Goal: Transaction & Acquisition: Register for event/course

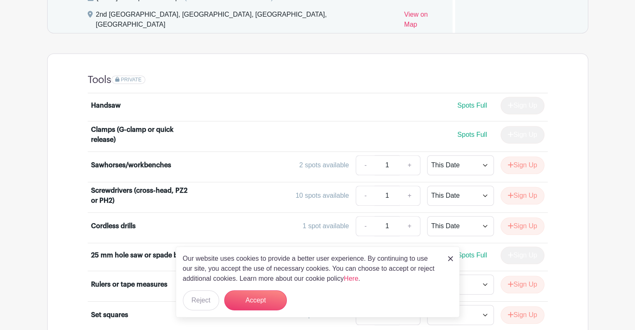
scroll to position [584, 0]
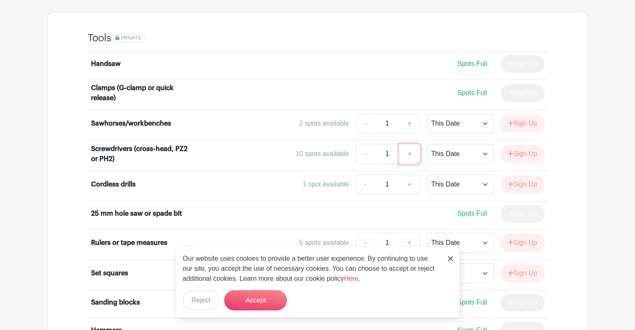
click at [408, 144] on link "+" at bounding box center [409, 154] width 21 height 20
type input "3"
click at [257, 302] on button "Accept" at bounding box center [255, 300] width 63 height 20
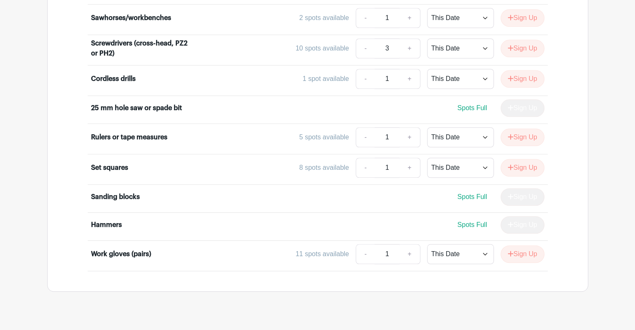
scroll to position [648, 0]
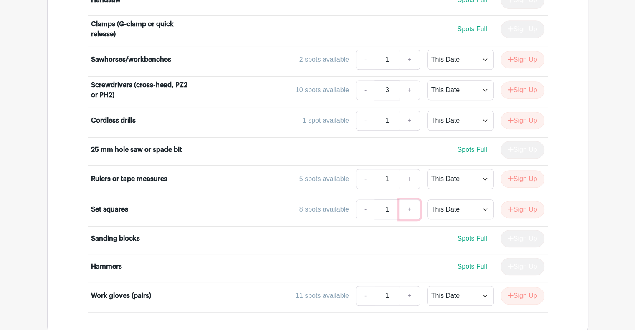
click at [409, 199] on link "+" at bounding box center [409, 209] width 21 height 20
type input "3"
click at [407, 169] on link "+" at bounding box center [409, 179] width 21 height 20
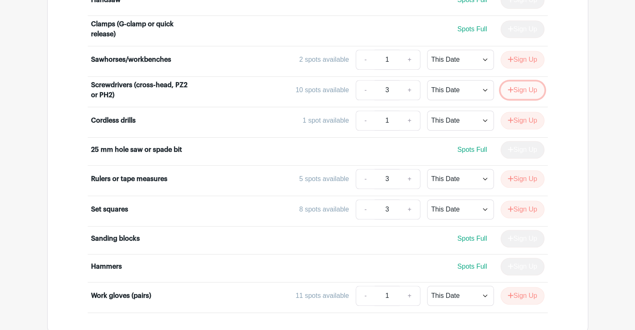
click at [526, 81] on button "Sign Up" at bounding box center [522, 90] width 44 height 18
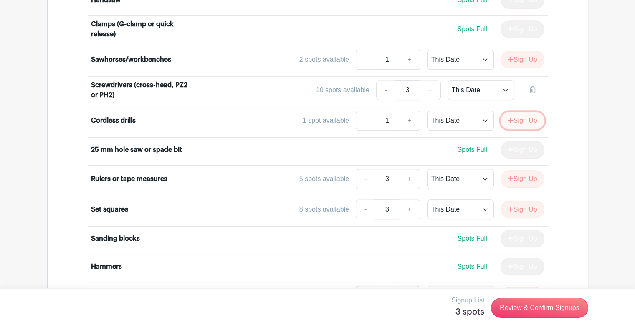
click at [524, 112] on button "Sign Up" at bounding box center [522, 121] width 44 height 18
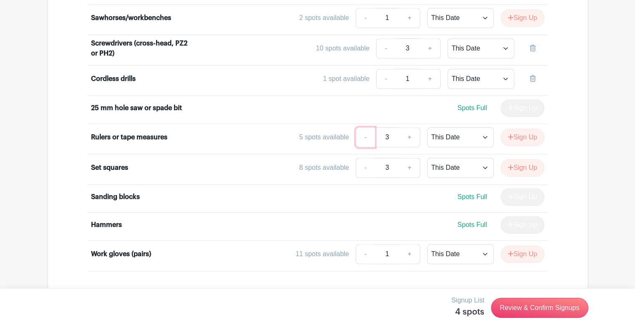
click at [360, 127] on link "-" at bounding box center [364, 137] width 19 height 20
type input "2"
click at [361, 158] on link "-" at bounding box center [364, 168] width 19 height 20
type input "2"
click at [524, 128] on button "Sign Up" at bounding box center [522, 137] width 44 height 18
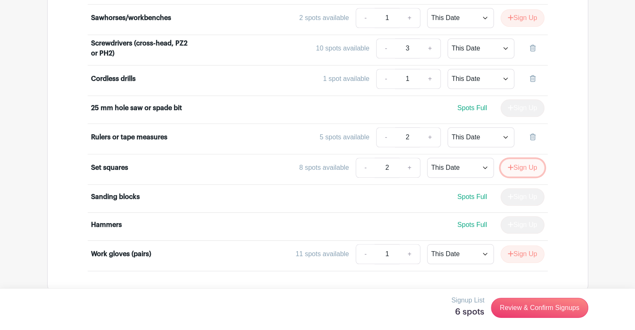
click at [529, 159] on button "Sign Up" at bounding box center [522, 168] width 44 height 18
click at [521, 245] on button "Sign Up" at bounding box center [522, 254] width 44 height 18
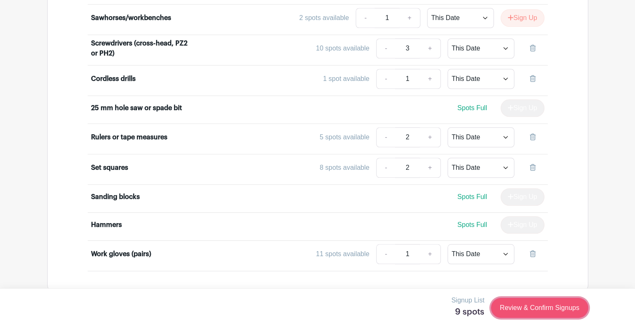
click at [546, 312] on link "Review & Confirm Signups" at bounding box center [539, 308] width 97 height 20
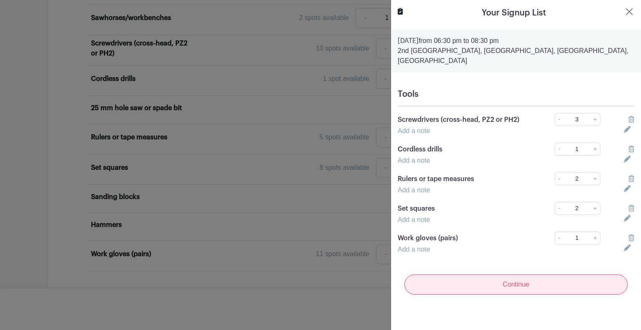
click at [517, 276] on input "Continue" at bounding box center [515, 285] width 223 height 20
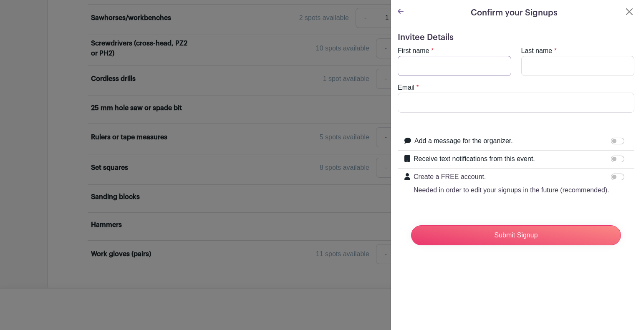
click at [453, 61] on input "First name" at bounding box center [454, 66] width 113 height 20
type input "[PERSON_NAME]"
type input "[EMAIL_ADDRESS][DOMAIN_NAME]"
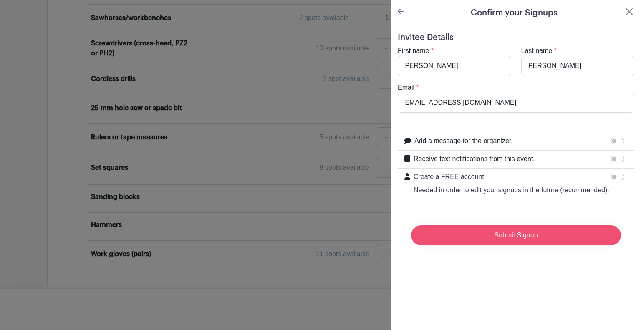
click at [511, 245] on input "Submit Signup" at bounding box center [516, 235] width 210 height 20
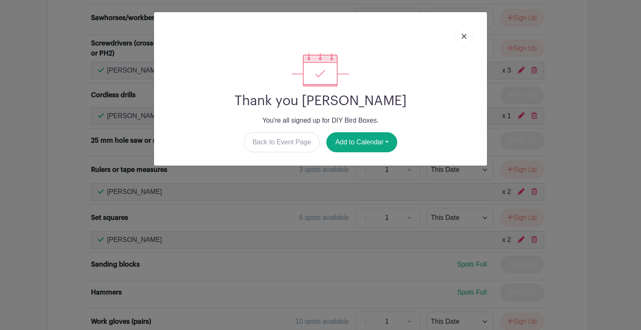
drag, startPoint x: 467, startPoint y: 39, endPoint x: 382, endPoint y: 5, distance: 91.9
click at [467, 39] on link at bounding box center [463, 35] width 19 height 21
